Goal: Navigation & Orientation: Find specific page/section

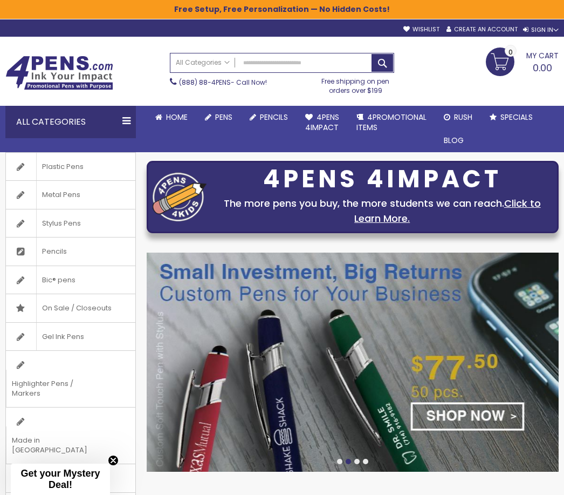
click at [0, 0] on link "Light-Up Pens" at bounding box center [0, 0] width 0 height 0
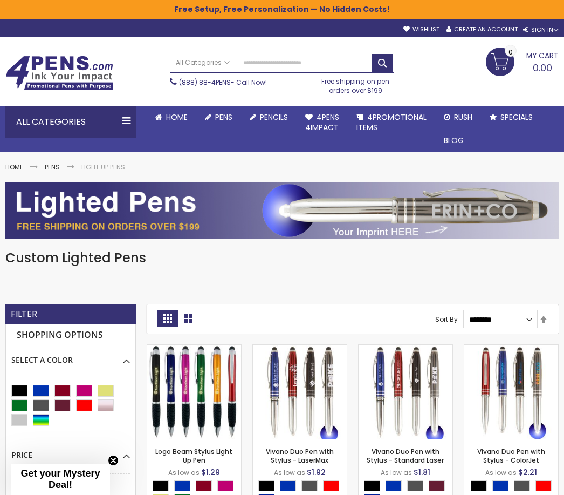
click at [0, 0] on link "Carpenter Pencils" at bounding box center [0, 0] width 0 height 0
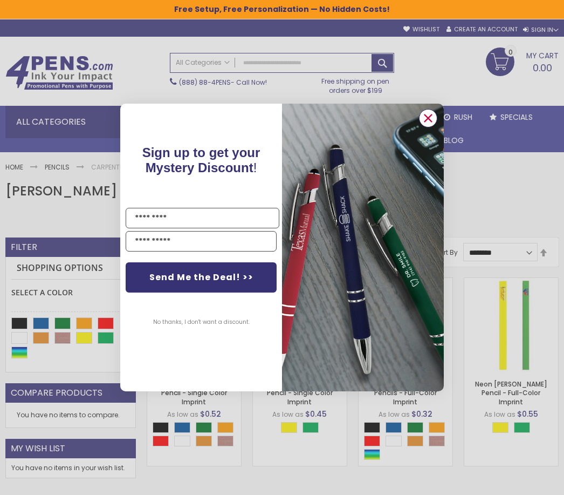
click at [435, 119] on circle "Close dialog" at bounding box center [428, 118] width 16 height 16
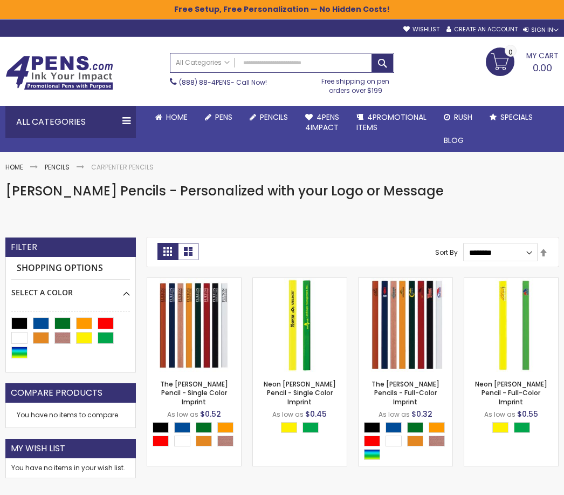
click at [0, 0] on link "All Pencils" at bounding box center [0, 0] width 0 height 0
